Goal: Information Seeking & Learning: Learn about a topic

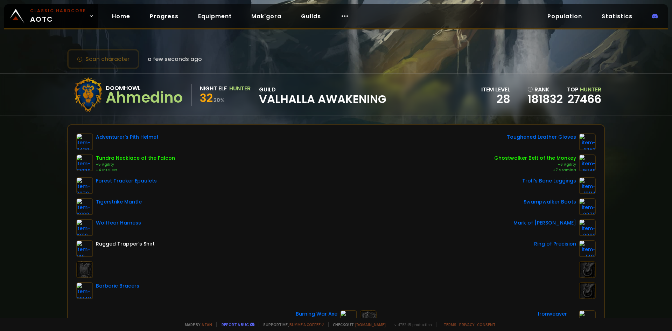
scroll to position [35, 0]
drag, startPoint x: 201, startPoint y: 98, endPoint x: 228, endPoint y: 99, distance: 27.0
click at [228, 99] on div "32 20 %" at bounding box center [225, 99] width 51 height 13
click at [227, 102] on div "32 20 %" at bounding box center [225, 99] width 51 height 13
drag, startPoint x: 219, startPoint y: 99, endPoint x: 213, endPoint y: 99, distance: 6.0
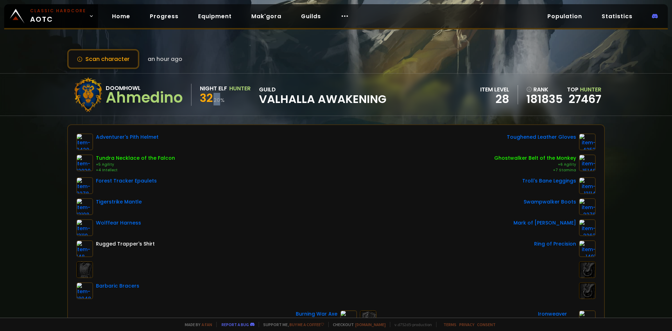
click at [213, 99] on div "32 20 %" at bounding box center [225, 99] width 51 height 13
click at [223, 101] on small "20 %" at bounding box center [219, 100] width 11 height 7
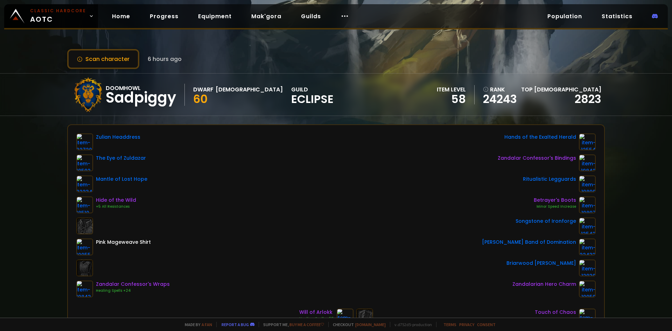
scroll to position [35, 0]
